Goal: Task Accomplishment & Management: Use online tool/utility

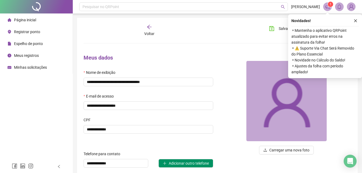
click at [30, 30] on span "Registrar ponto" at bounding box center [27, 32] width 26 height 4
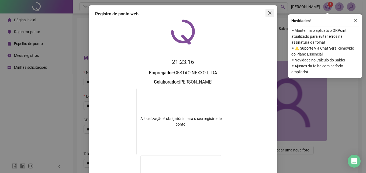
click at [268, 12] on icon "close" at bounding box center [270, 13] width 4 height 4
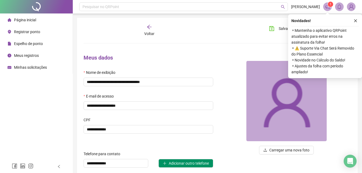
click at [27, 28] on div "Registrar ponto" at bounding box center [24, 31] width 33 height 11
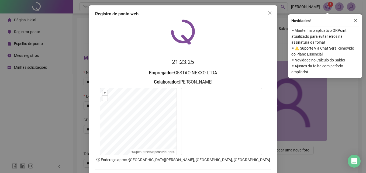
scroll to position [26, 0]
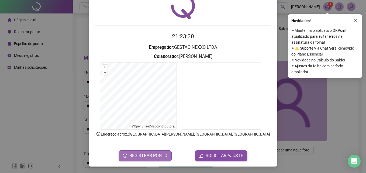
click at [136, 155] on span "REGISTRAR PONTO" at bounding box center [148, 156] width 38 height 6
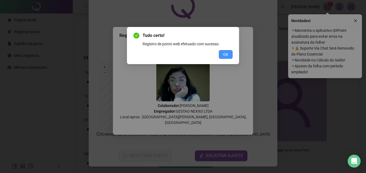
click at [222, 57] on button "OK" at bounding box center [226, 54] width 14 height 9
